Goal: Task Accomplishment & Management: Use online tool/utility

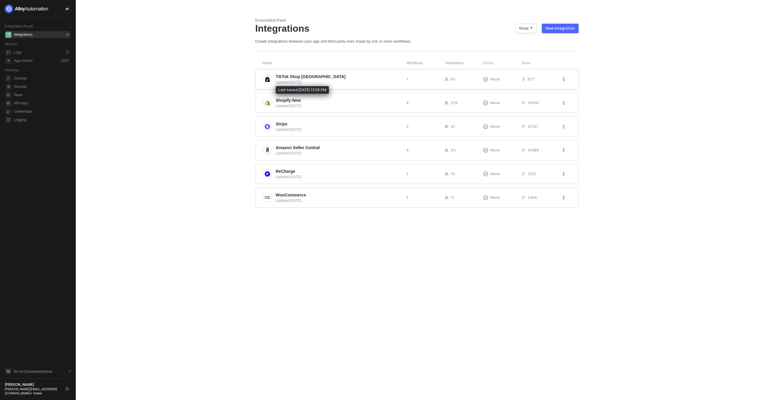
click at [332, 78] on span "TikTok Shop UK" at bounding box center [339, 77] width 126 height 6
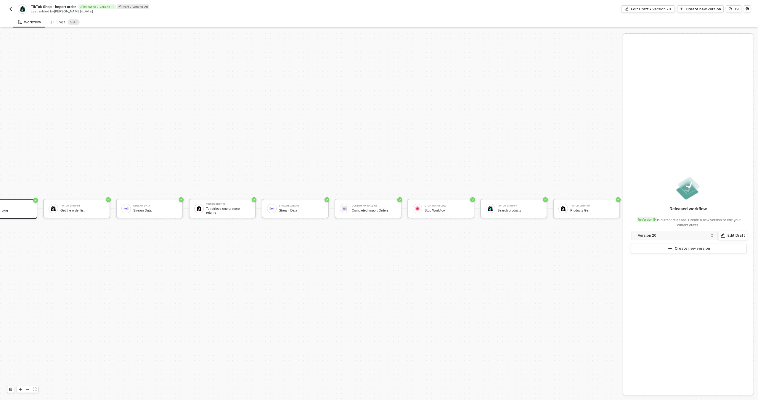
scroll to position [15, 41]
click at [680, 246] on div "Create new version" at bounding box center [692, 248] width 35 height 5
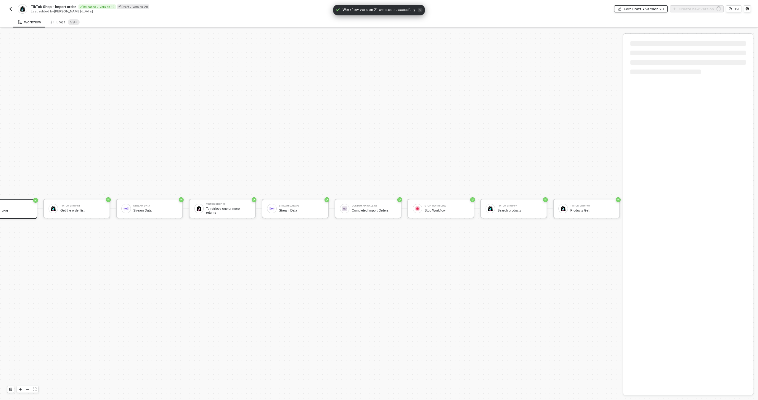
click at [664, 9] on div "Edit Draft • Version 20" at bounding box center [644, 9] width 40 height 5
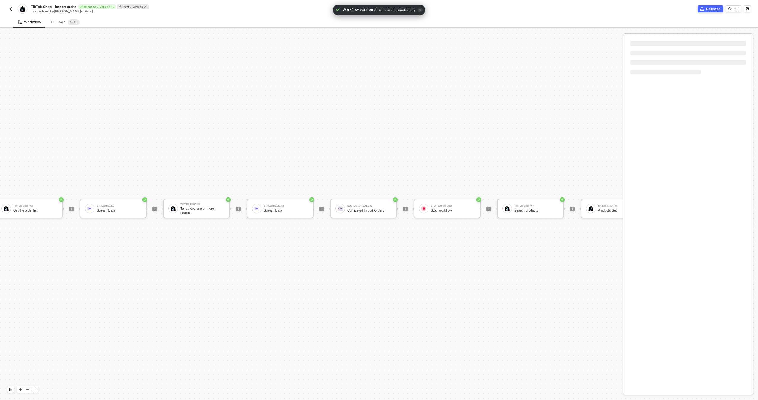
scroll to position [15, 171]
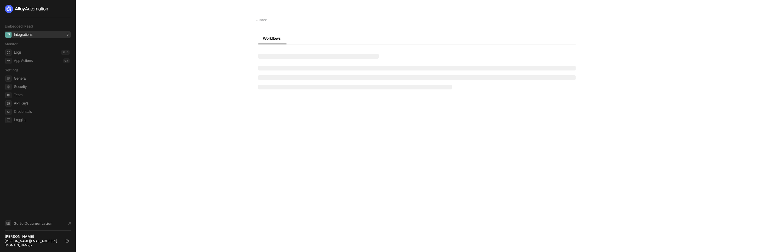
click at [46, 36] on div "Integrations 0" at bounding box center [42, 34] width 56 height 7
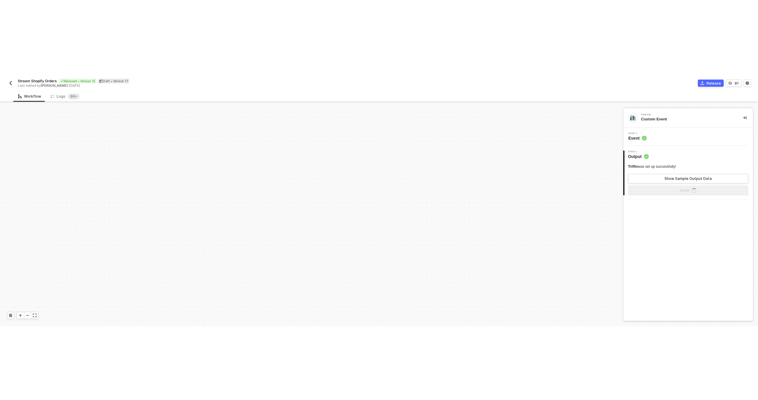
scroll to position [248, 0]
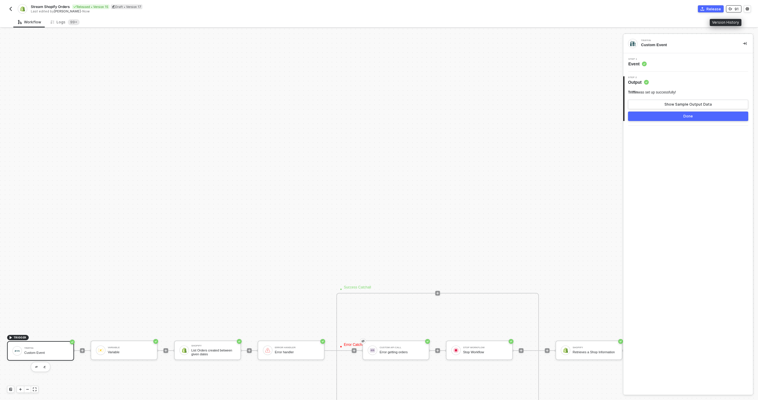
click at [736, 9] on div "91" at bounding box center [737, 9] width 4 height 5
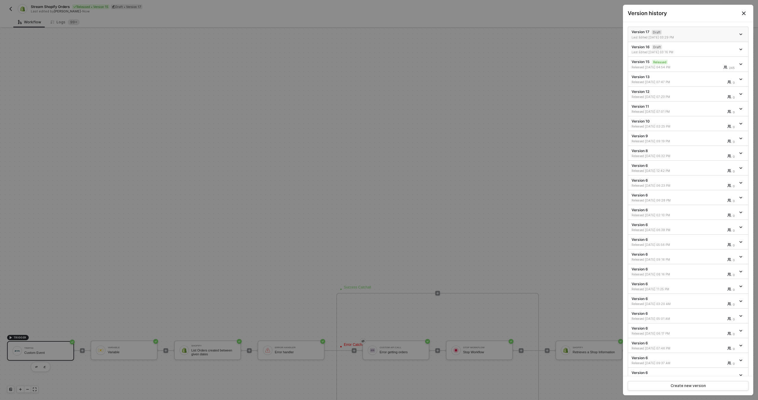
click at [739, 33] on icon "icon-arrow-down" at bounding box center [740, 34] width 3 height 3
click at [722, 67] on div "Delete" at bounding box center [715, 68] width 37 height 6
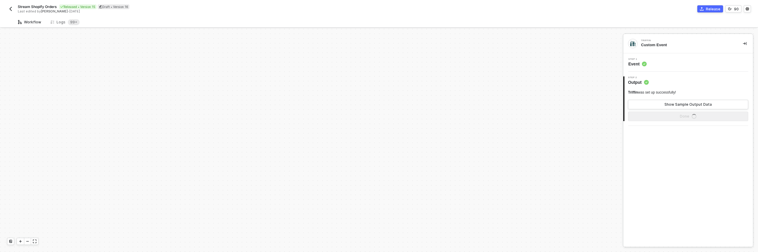
scroll to position [248, 0]
click at [728, 8] on icon "icon-versioning" at bounding box center [730, 9] width 4 height 4
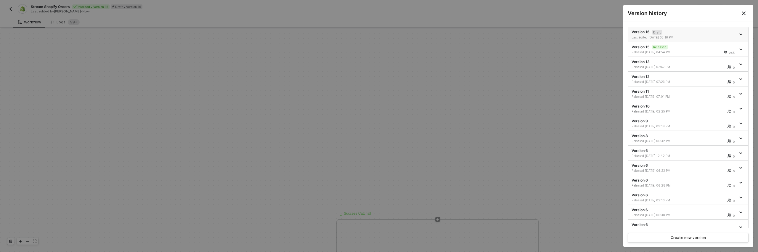
click at [739, 34] on icon "icon-arrow-down" at bounding box center [740, 34] width 3 height 3
click at [714, 68] on div "Delete" at bounding box center [715, 68] width 37 height 6
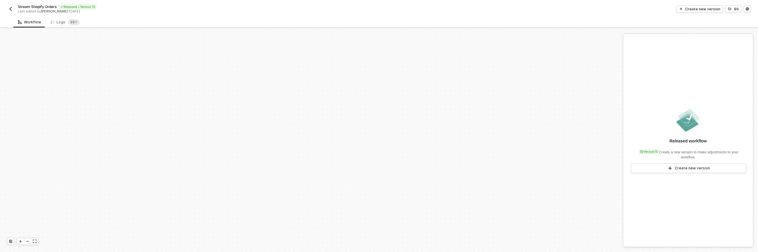
scroll to position [248, 0]
click at [731, 8] on icon "icon-versioning" at bounding box center [730, 9] width 4 height 4
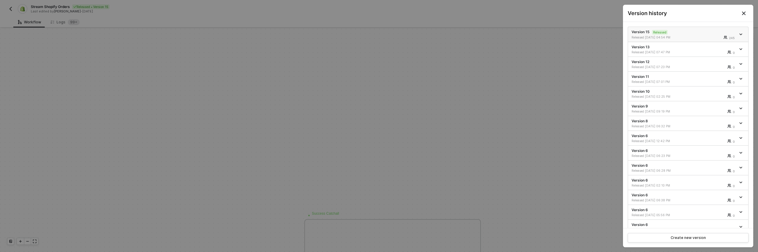
click at [739, 33] on icon "icon-arrow-down" at bounding box center [740, 34] width 3 height 3
click at [724, 44] on div "Make a copy" at bounding box center [715, 44] width 37 height 6
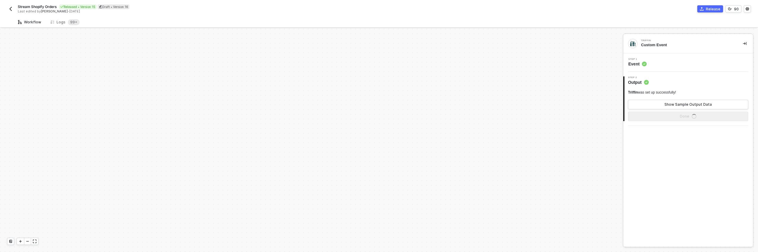
scroll to position [248, 0]
click at [732, 9] on button "90" at bounding box center [734, 8] width 16 height 7
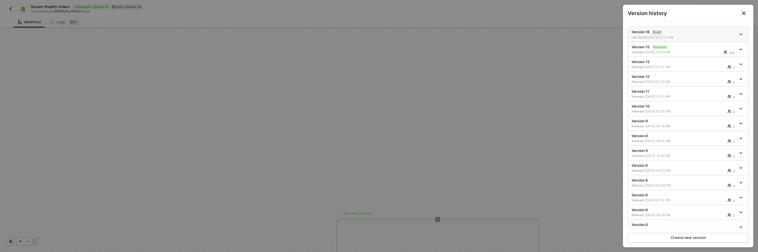
click at [739, 33] on icon "icon-arrow-down" at bounding box center [740, 34] width 3 height 3
click at [714, 68] on div "Delete" at bounding box center [715, 68] width 37 height 6
